Goal: Information Seeking & Learning: Check status

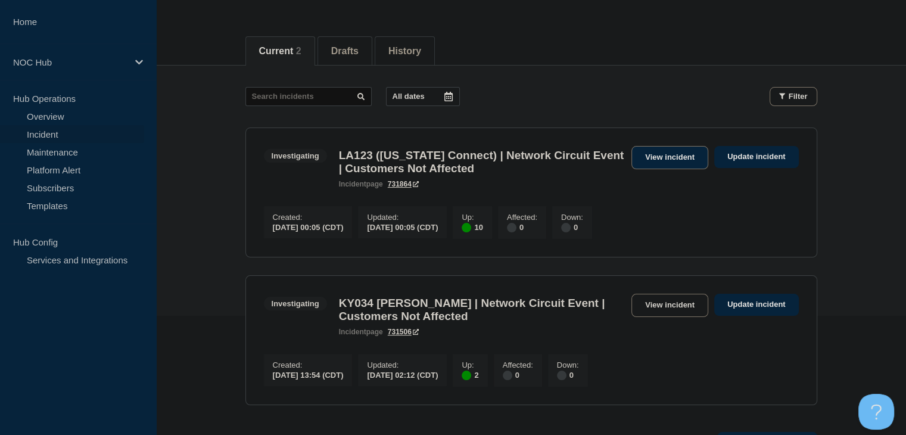
click at [687, 155] on link "View incident" at bounding box center [669, 157] width 77 height 23
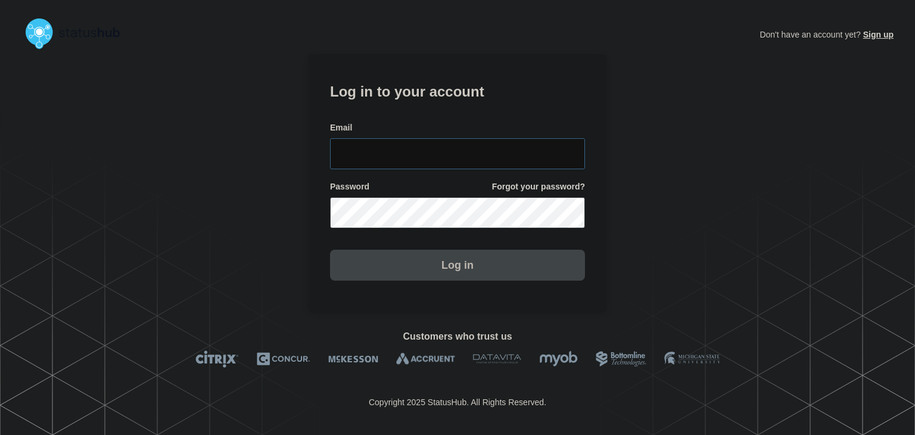
type input "amanda.mckeehan@conexon.us"
click at [469, 261] on button "Log in" at bounding box center [457, 265] width 255 height 31
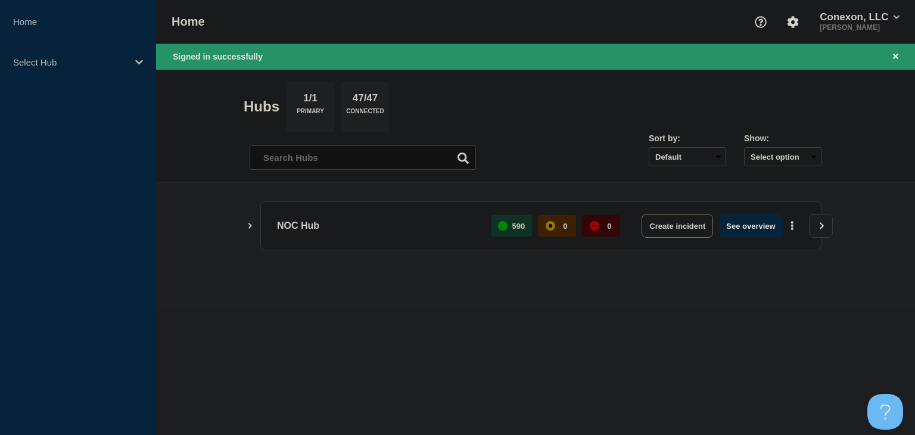
click at [780, 322] on body "Home Select Hub Home Conexon, LLC Amanda McKeehan Signed in successfully Hubs 1…" at bounding box center [457, 217] width 915 height 435
click at [107, 63] on p "Select Hub" at bounding box center [70, 62] width 114 height 10
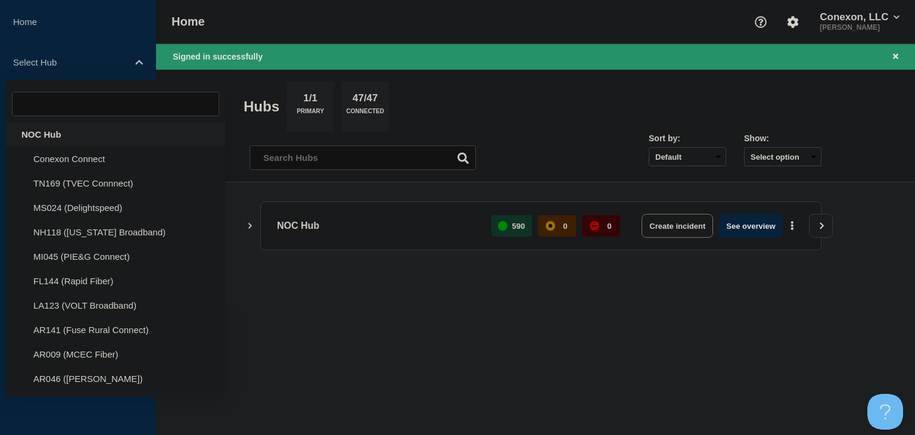
click at [86, 129] on div "NOC Hub" at bounding box center [115, 134] width 219 height 24
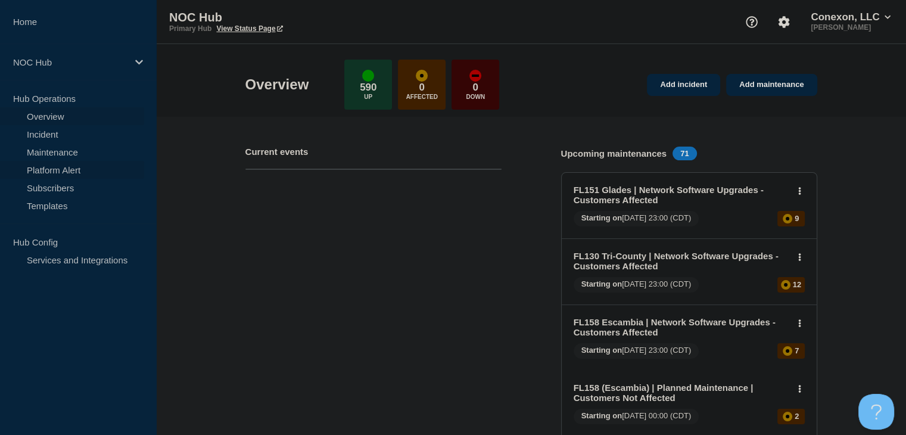
drag, startPoint x: 76, startPoint y: 135, endPoint x: 119, endPoint y: 175, distance: 58.6
click at [76, 135] on link "Incident" at bounding box center [72, 134] width 144 height 18
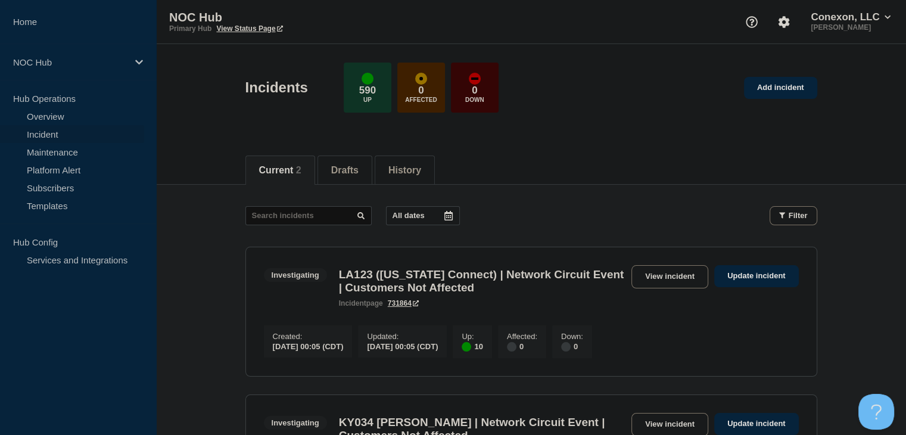
click at [835, 328] on main "All dates Filter Investigating 10 Up LA123 (Louisiana Connect) | Network Circui…" at bounding box center [531, 363] width 750 height 357
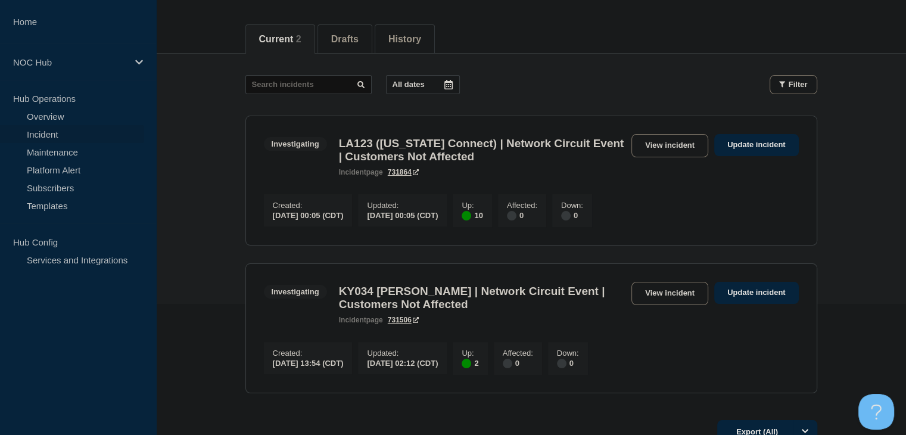
scroll to position [119, 0]
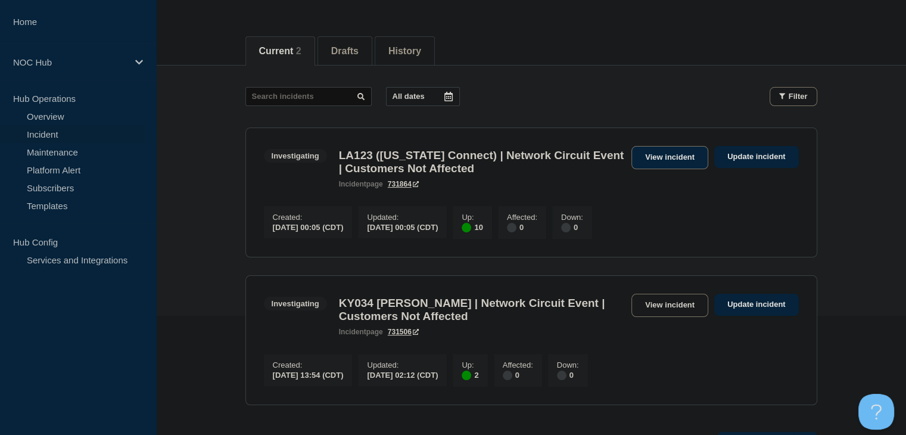
click at [653, 159] on link "View incident" at bounding box center [669, 157] width 77 height 23
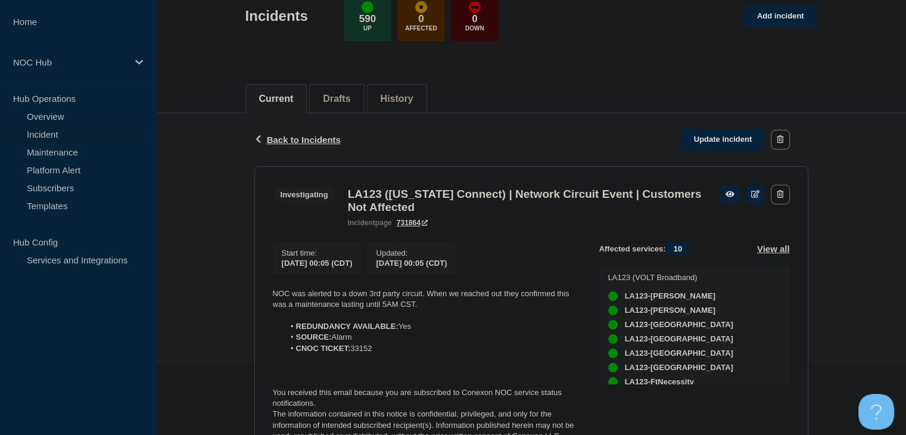
scroll to position [140, 0]
